Goal: Check status: Check status

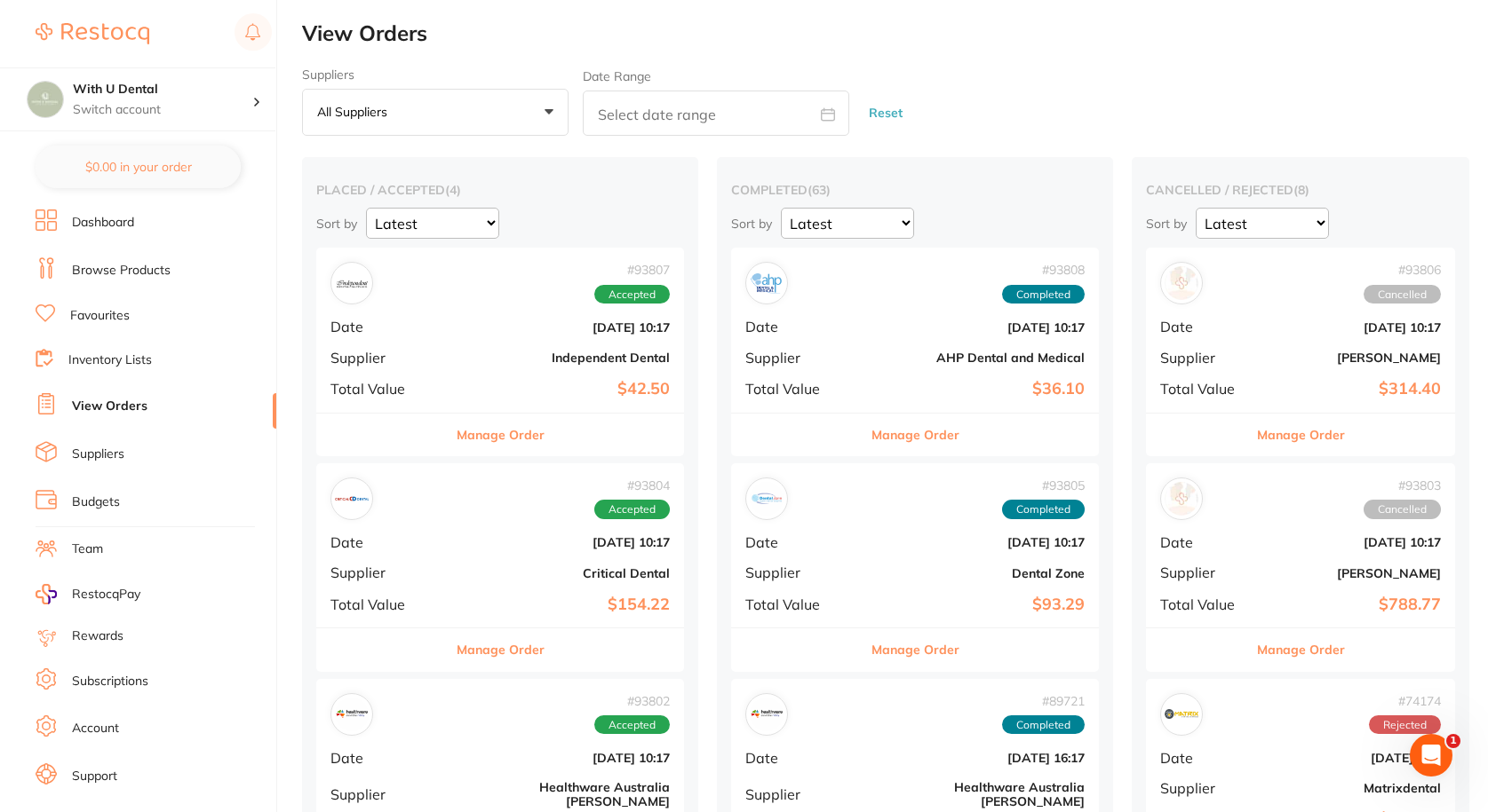
click at [453, 351] on b "Independent Dental" at bounding box center [561, 358] width 217 height 14
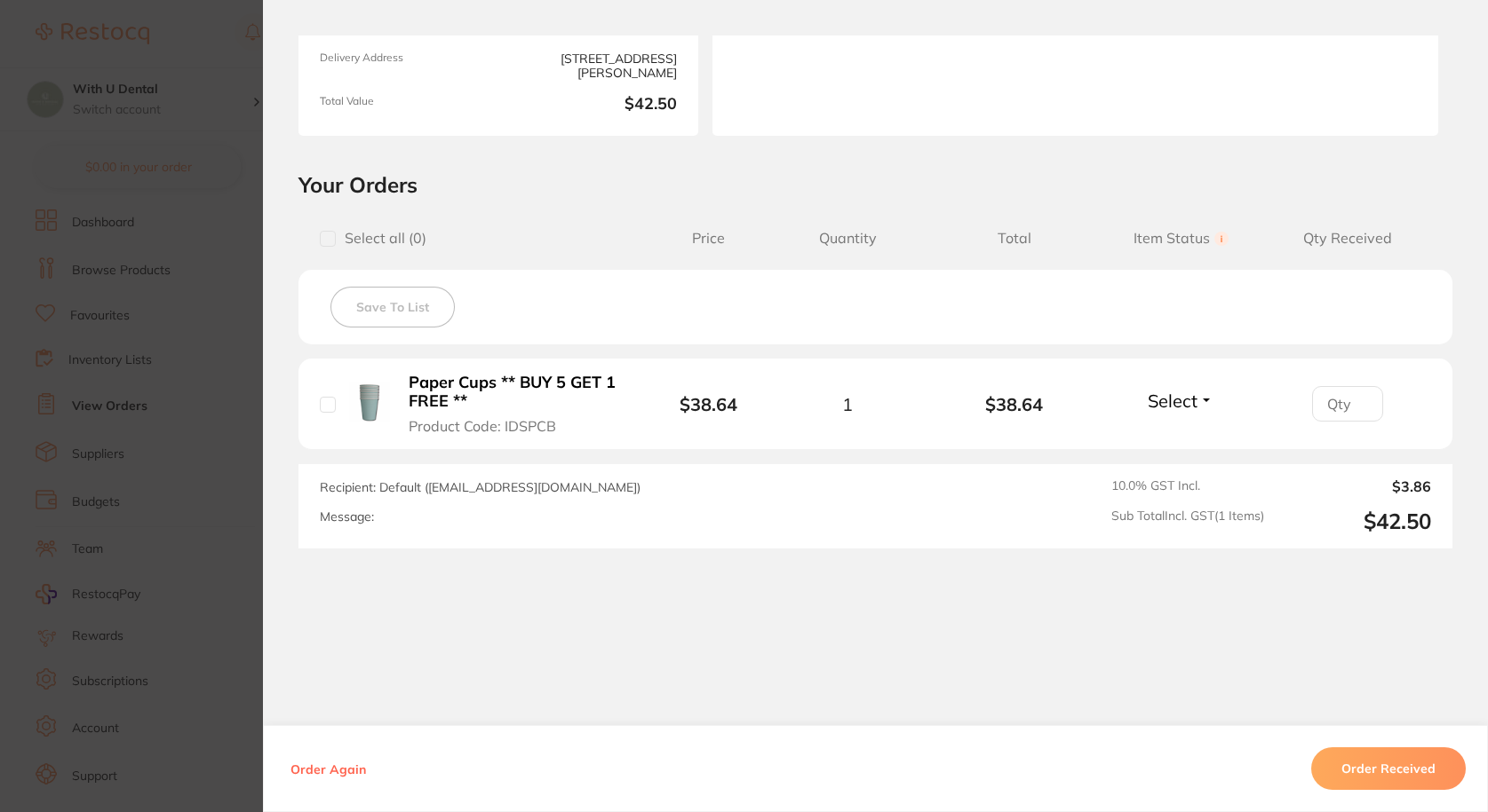
scroll to position [266, 0]
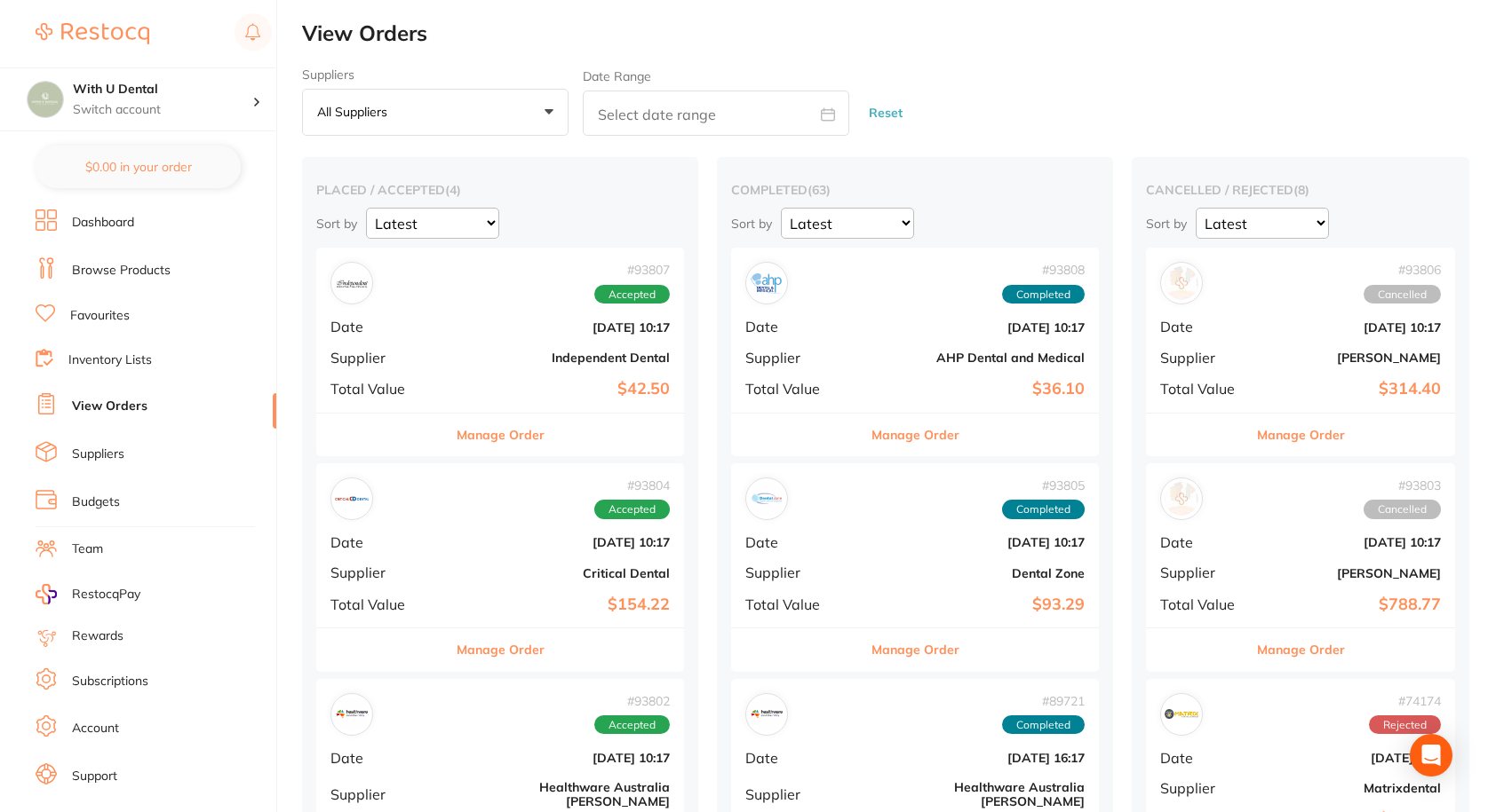
click at [453, 548] on b "[DATE] 10:17" at bounding box center [561, 542] width 217 height 14
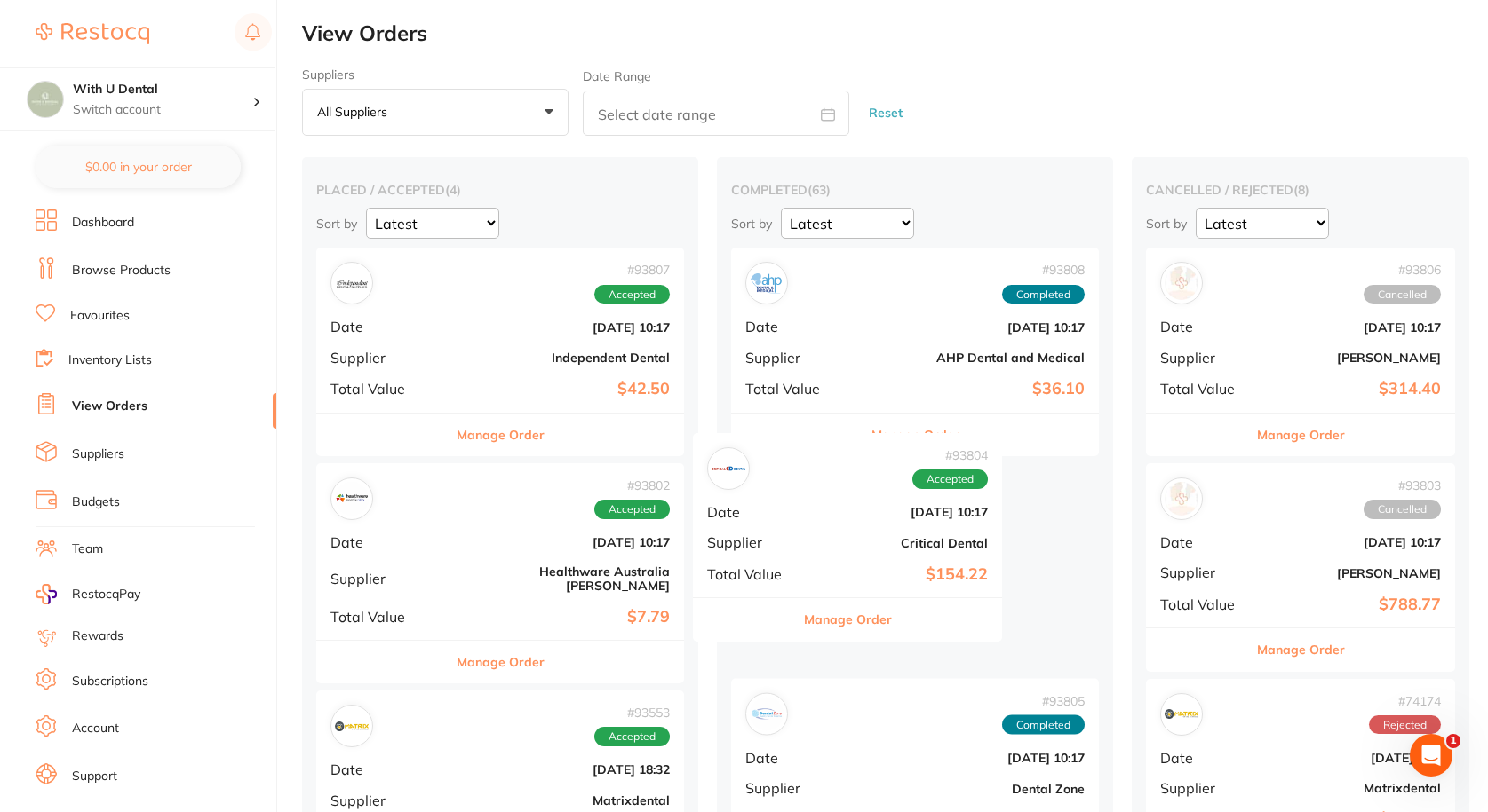
drag, startPoint x: 437, startPoint y: 546, endPoint x: 820, endPoint y: 516, distance: 384.2
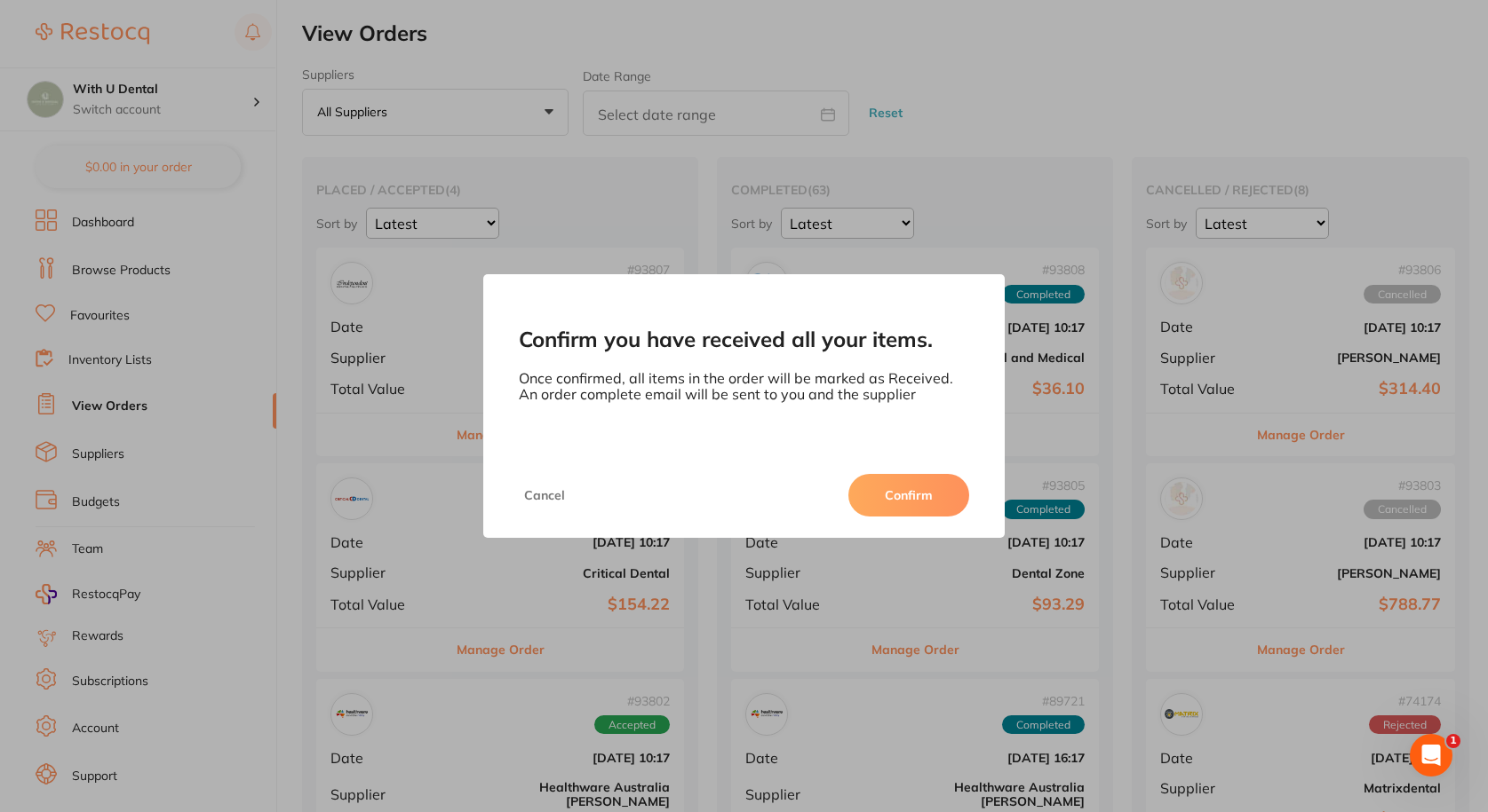
click at [914, 506] on button "Confirm" at bounding box center [909, 495] width 121 height 43
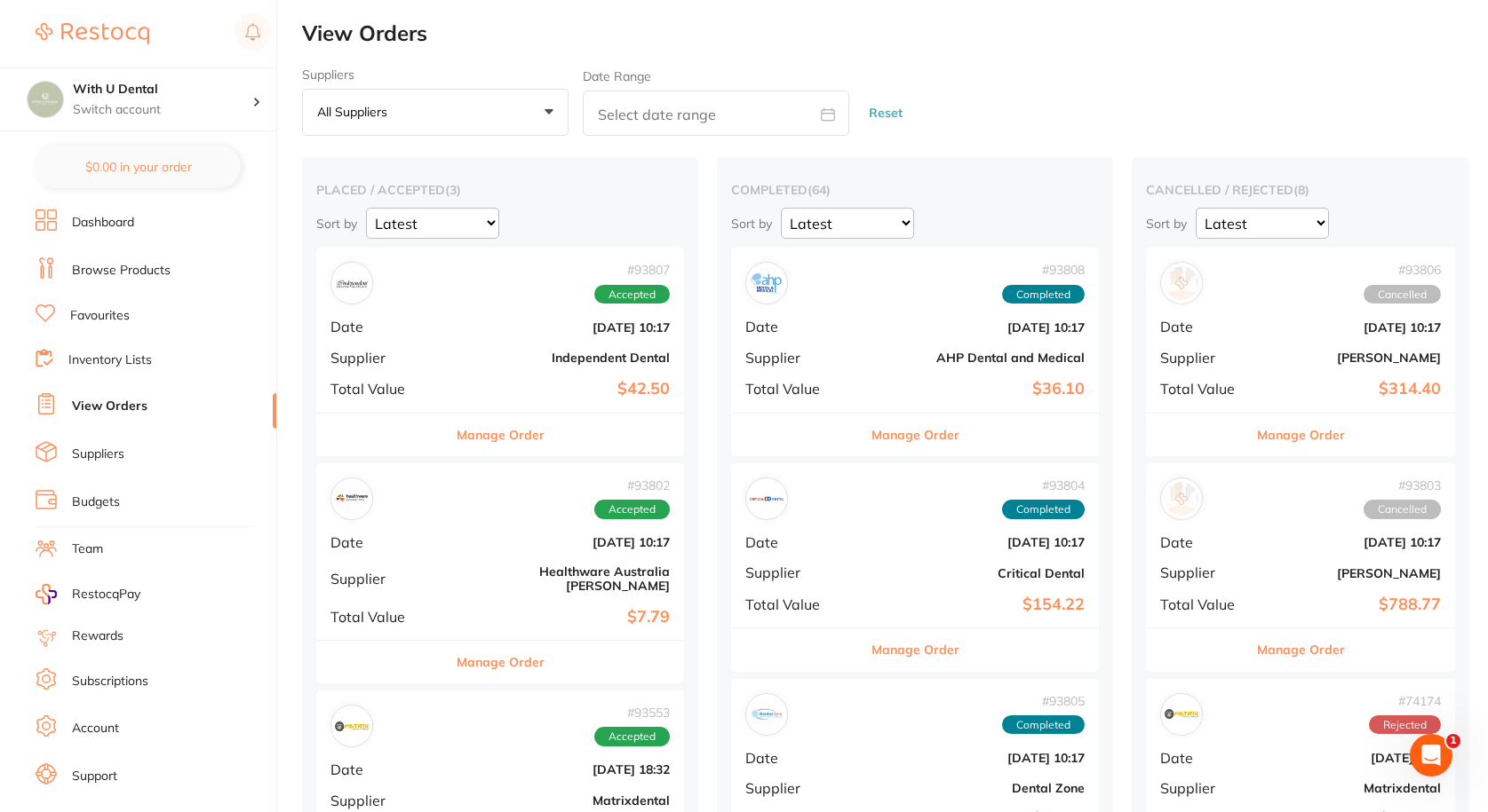
click at [407, 542] on span "Date" at bounding box center [384, 542] width 108 height 16
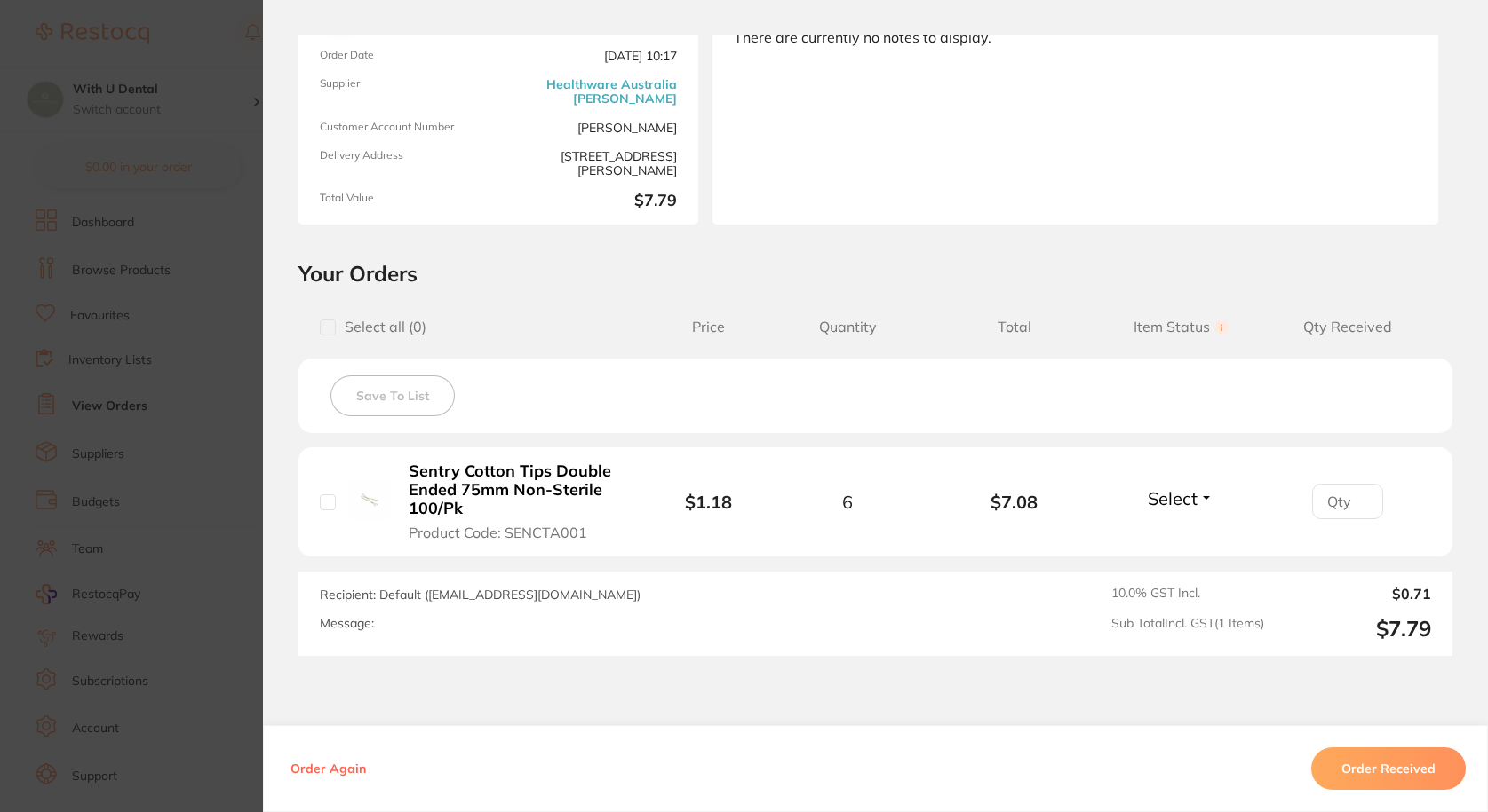
scroll to position [177, 0]
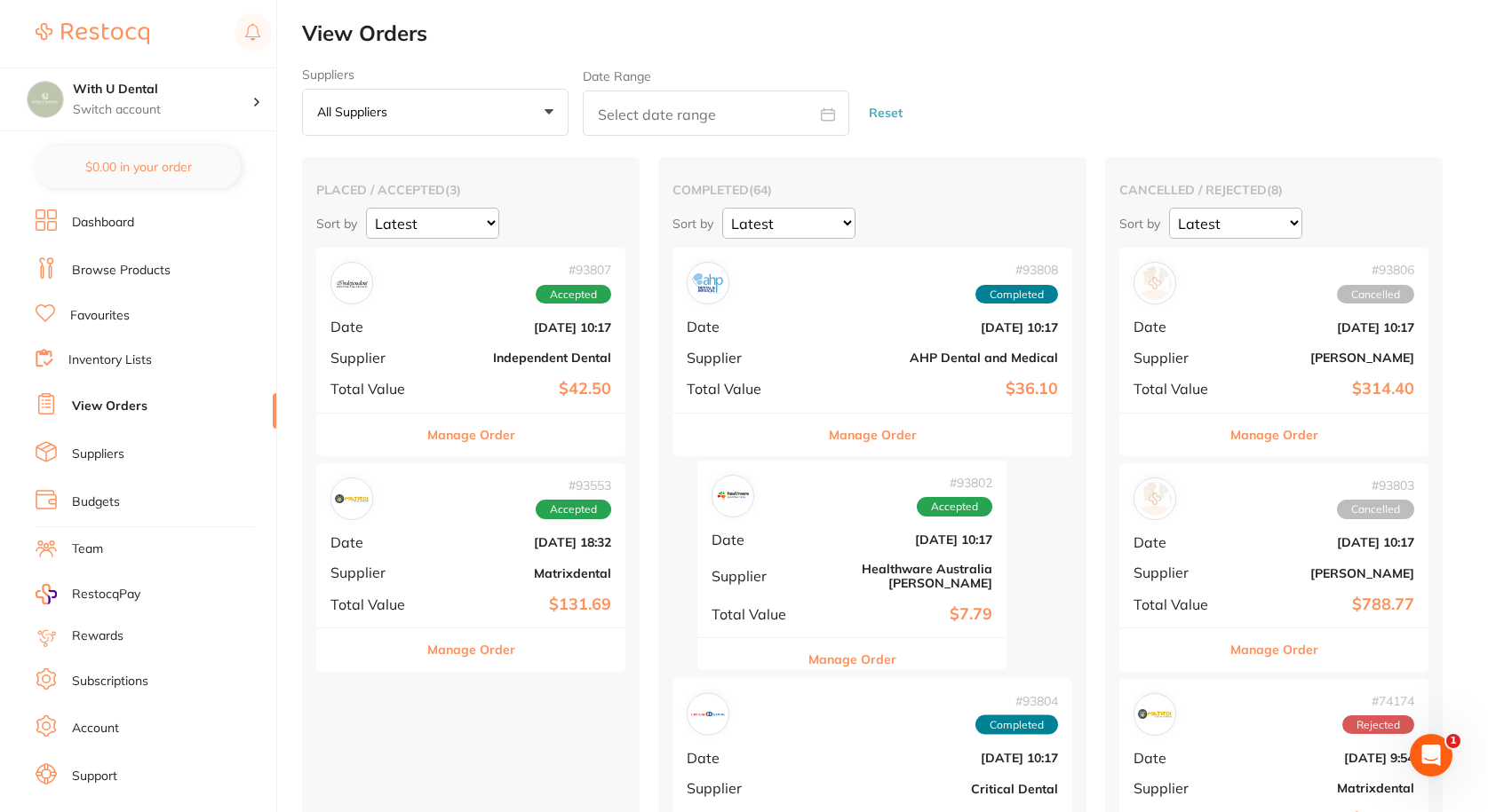
drag, startPoint x: 434, startPoint y: 540, endPoint x: 837, endPoint y: 531, distance: 403.1
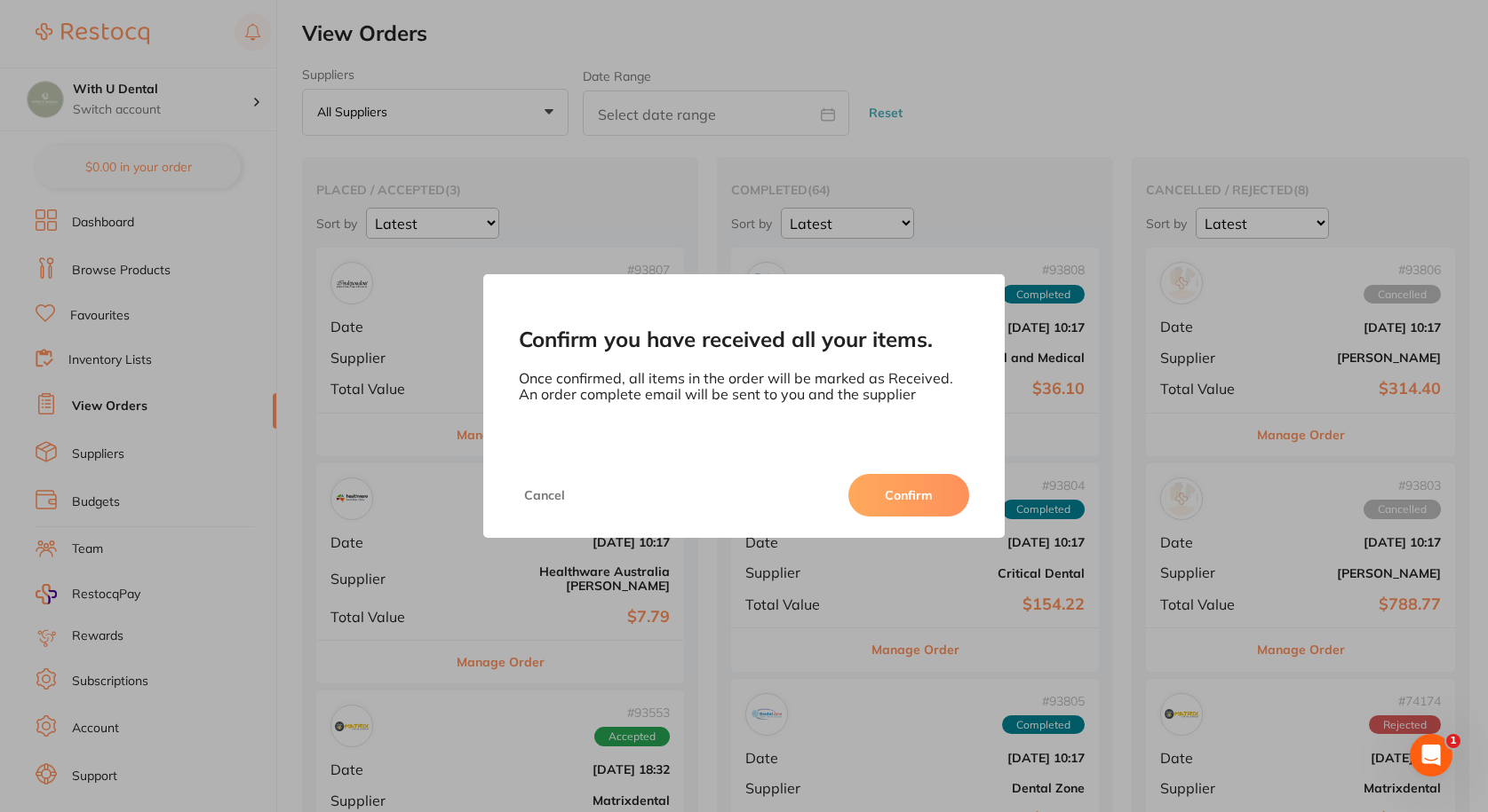
click at [913, 493] on button "Confirm" at bounding box center [909, 495] width 121 height 43
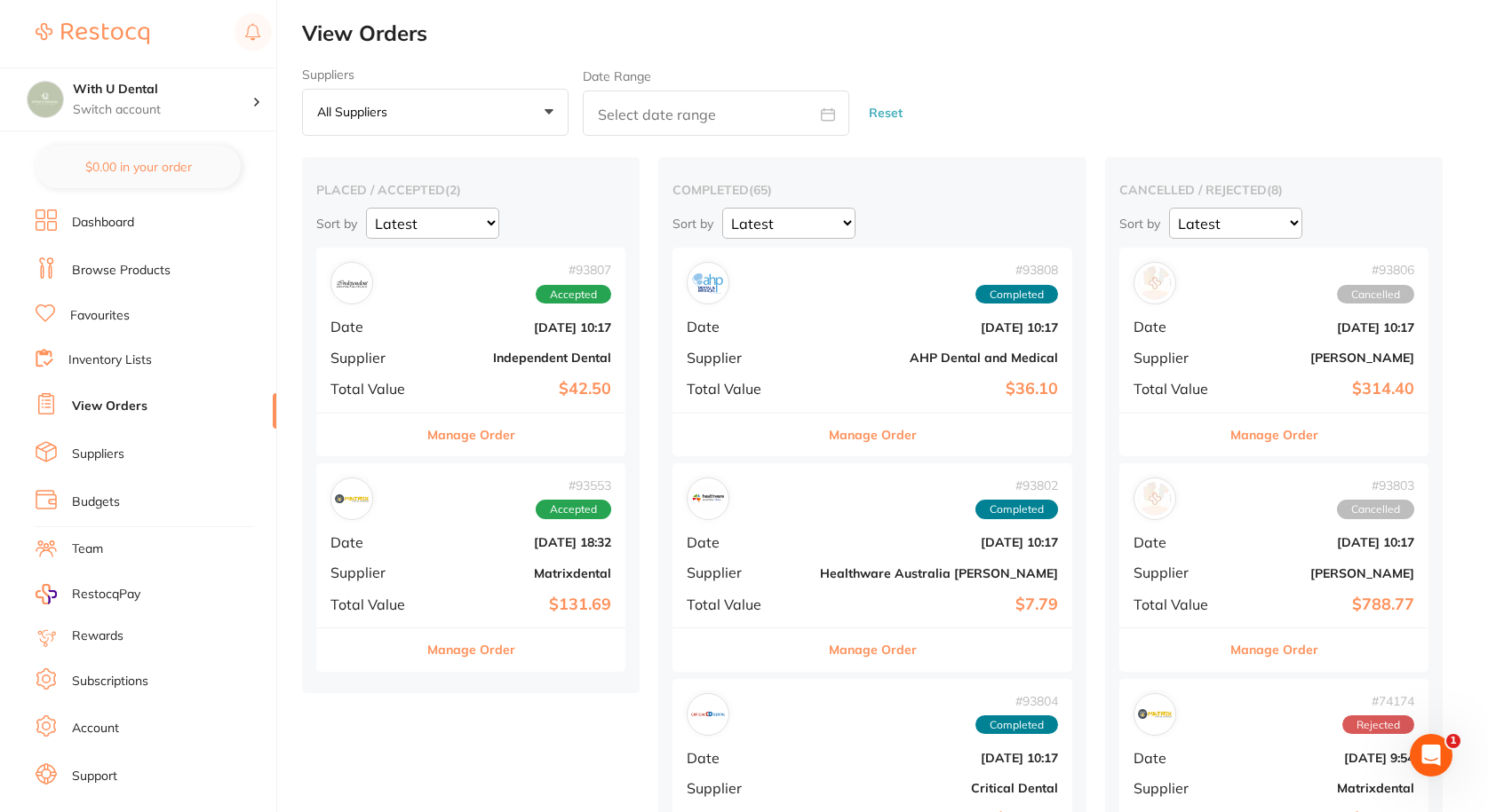
click at [520, 531] on div "# 93553 Accepted Date [DATE] 18:32 Supplier Matrixdental Total Value $131.69" at bounding box center [471, 545] width 310 height 165
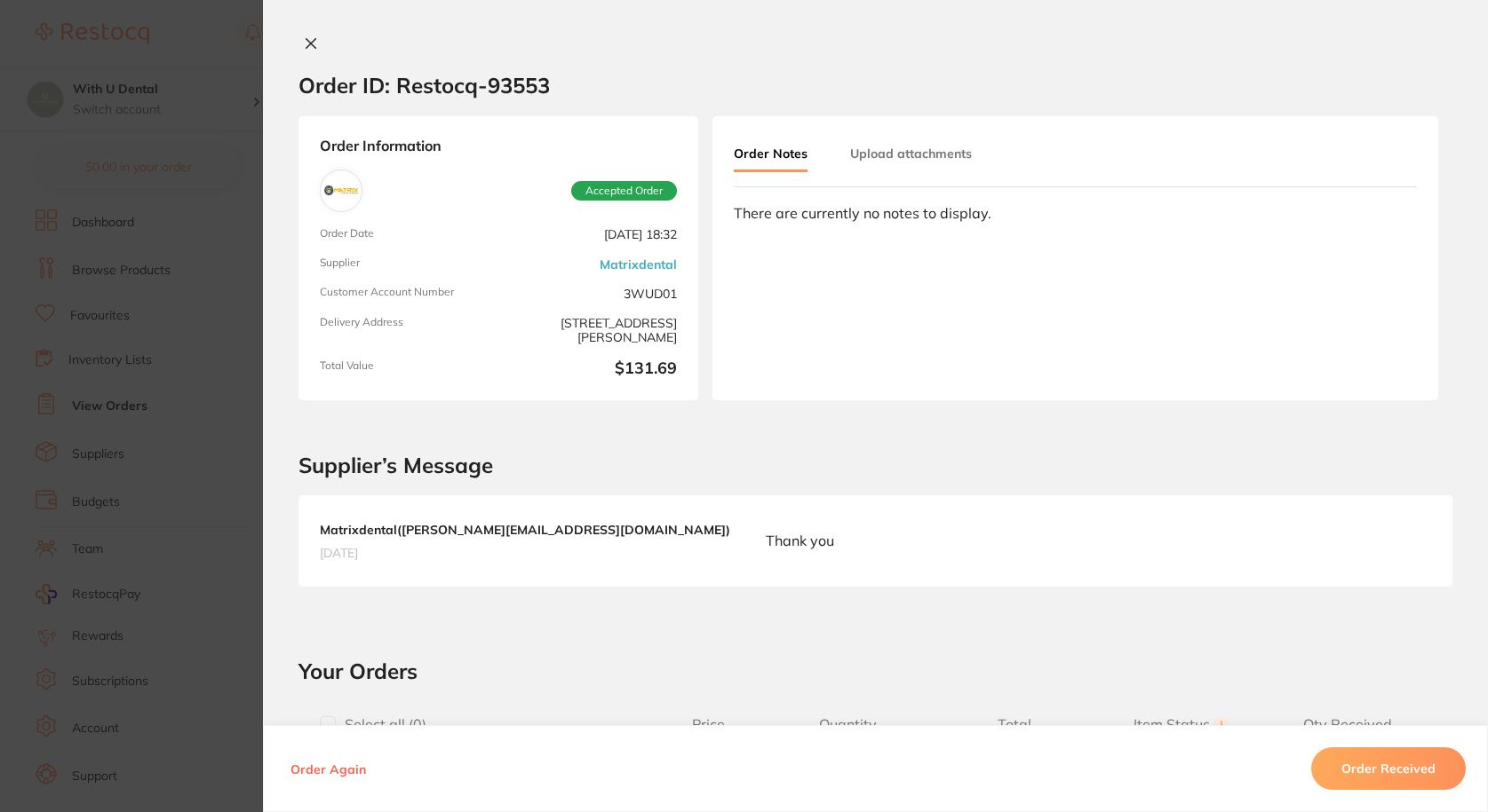
click at [299, 41] on button at bounding box center [310, 45] width 25 height 19
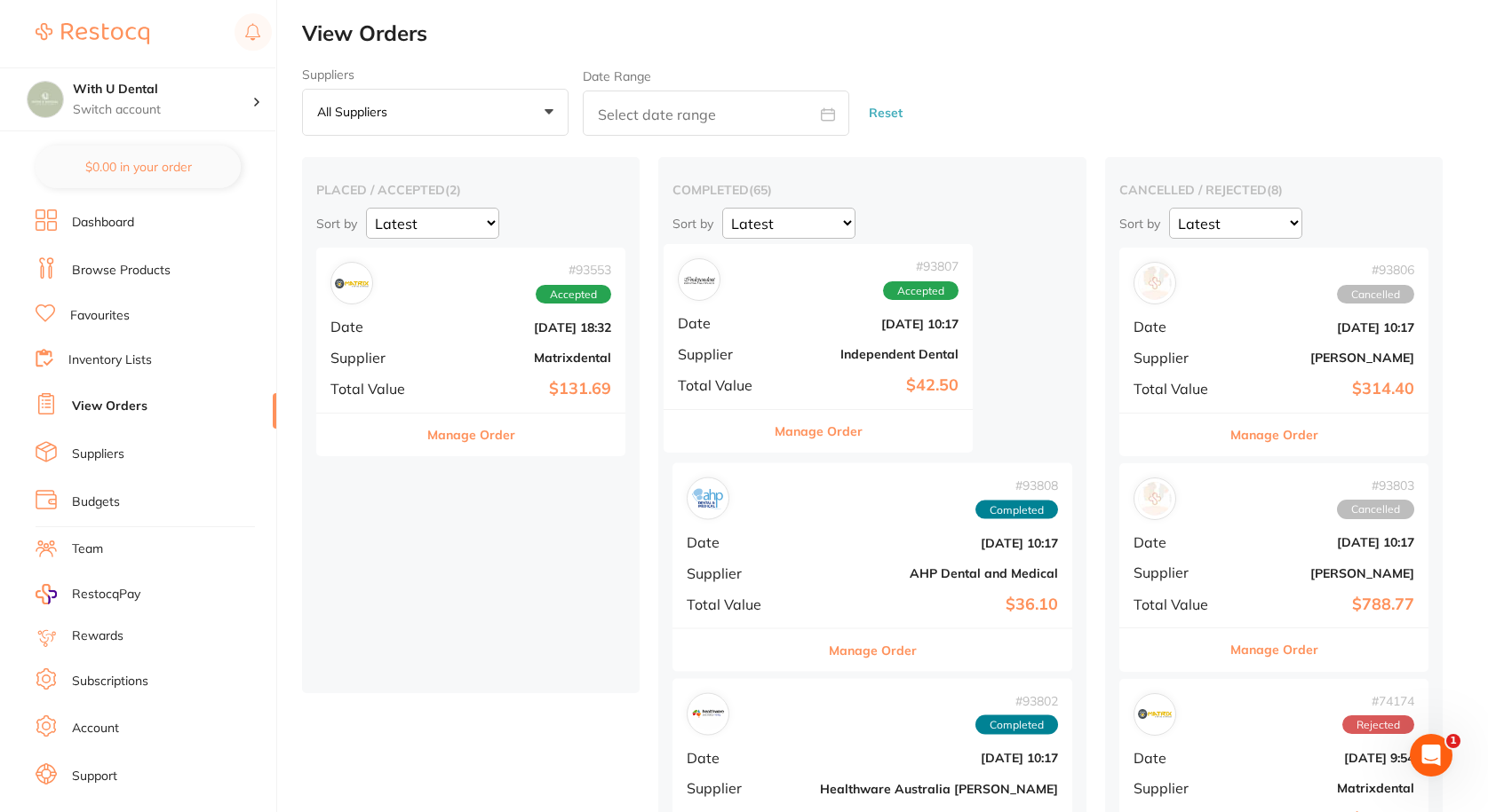
drag, startPoint x: 437, startPoint y: 325, endPoint x: 802, endPoint y: 317, distance: 365.1
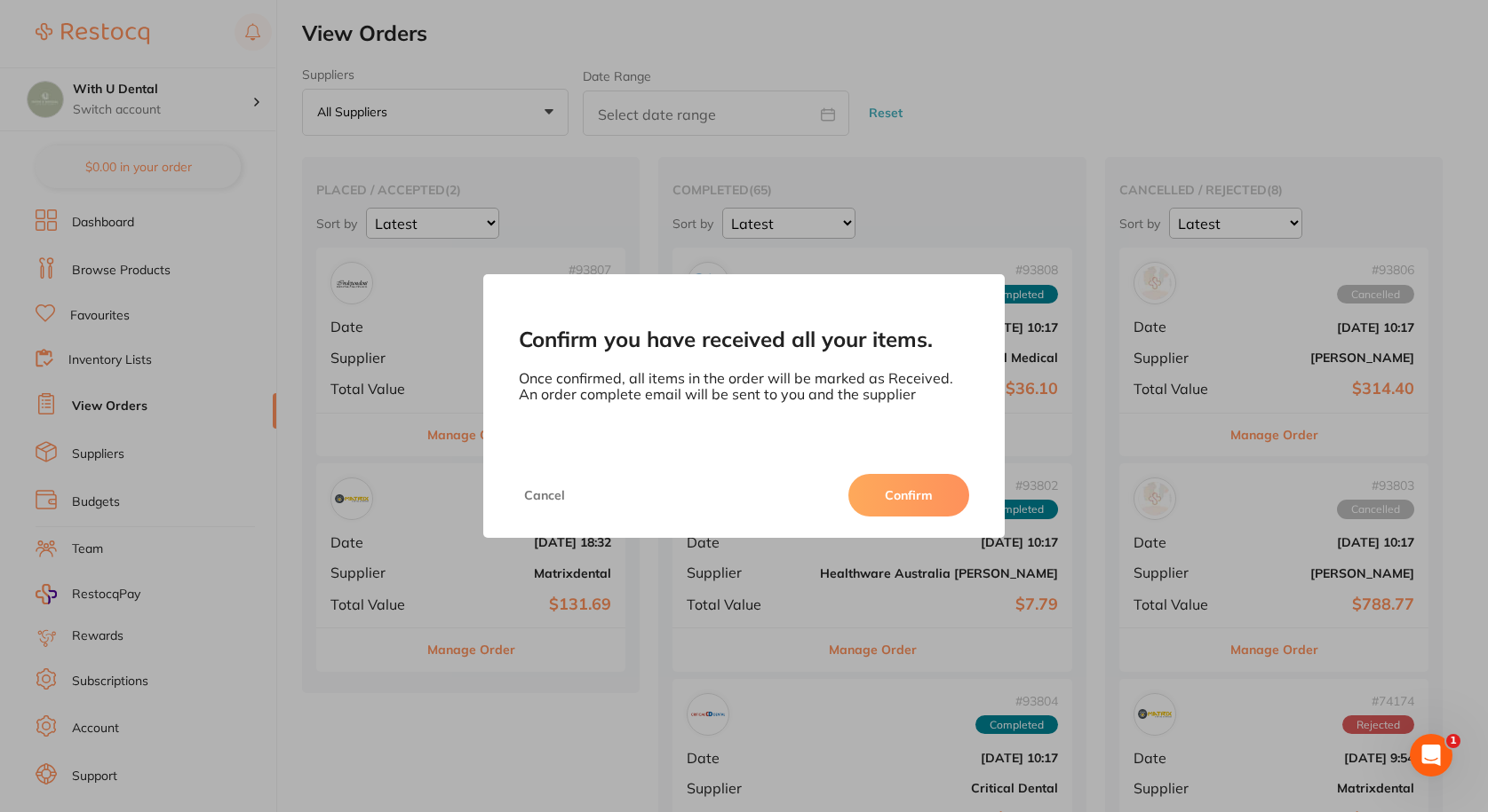
click at [896, 485] on button "Confirm" at bounding box center [909, 495] width 121 height 43
